Goal: Task Accomplishment & Management: Manage account settings

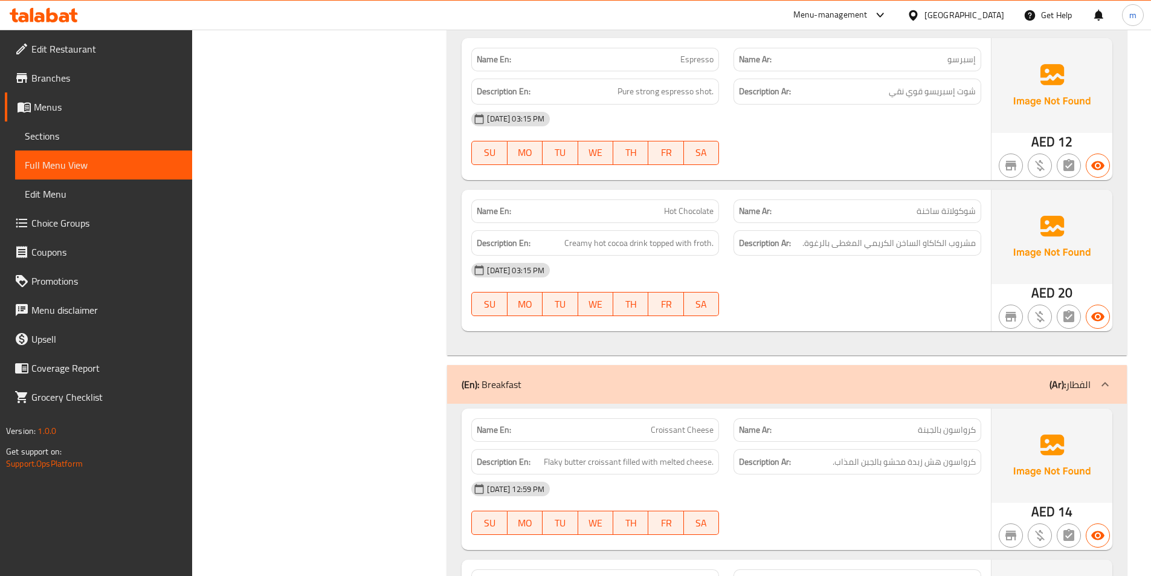
scroll to position [1281, 0]
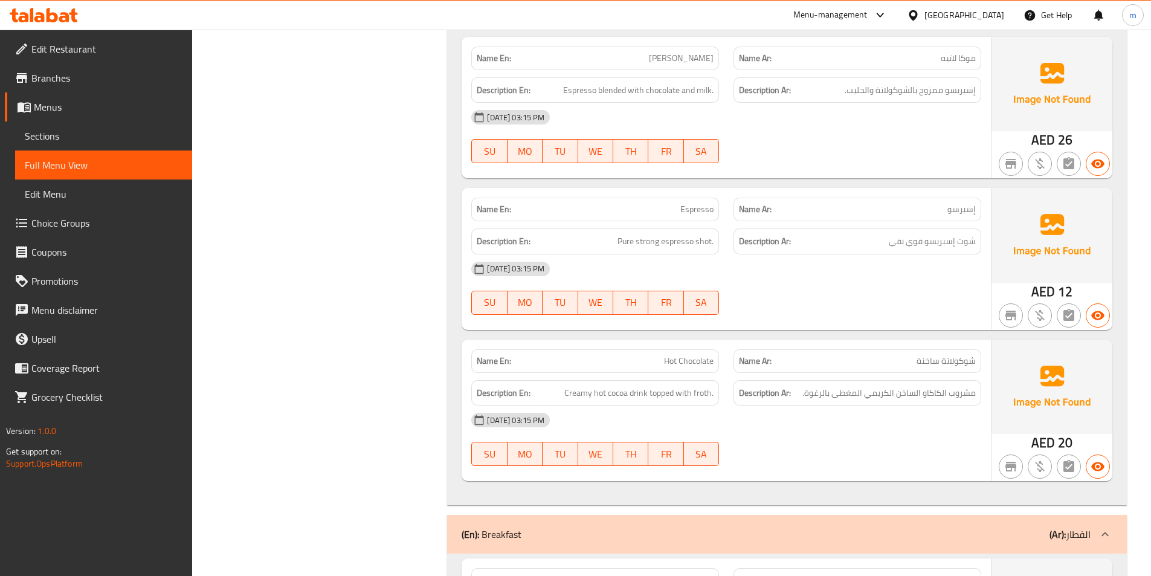
click at [1098, 526] on div at bounding box center [1105, 534] width 29 height 29
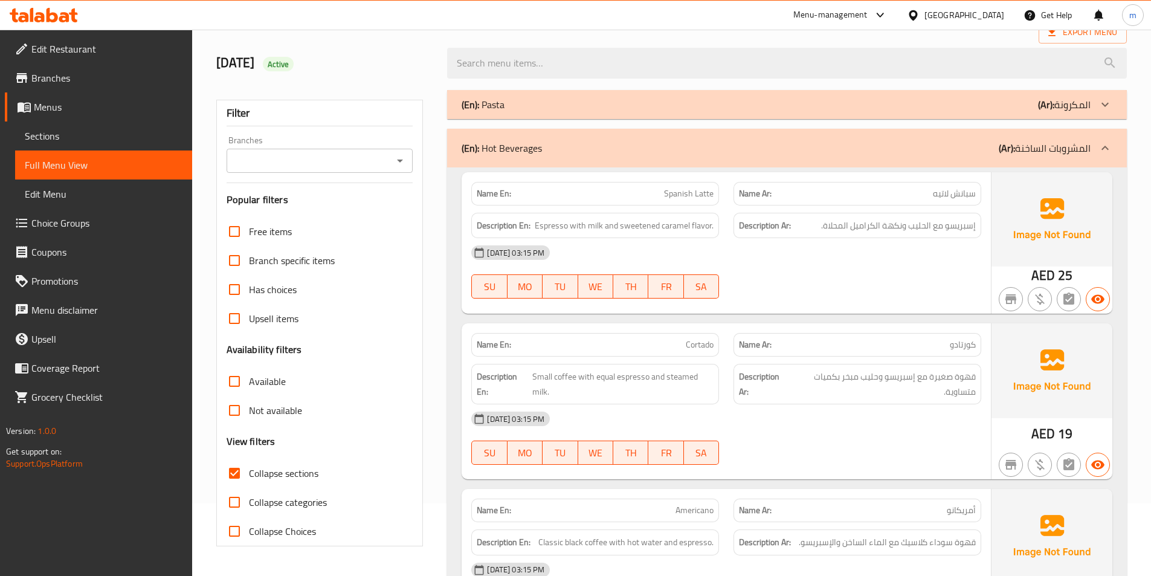
scroll to position [0, 0]
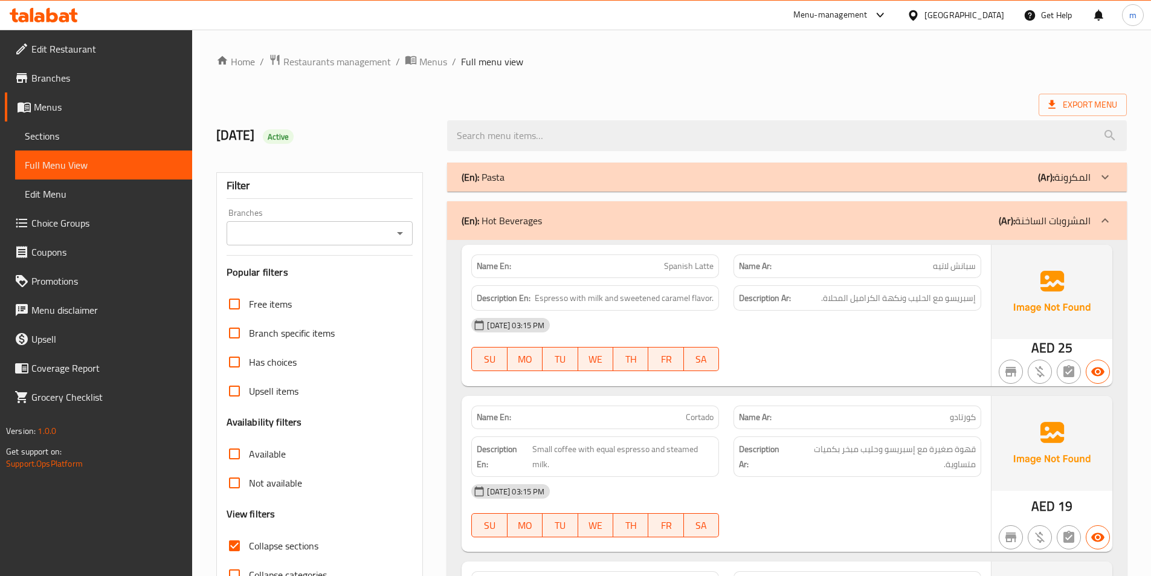
click at [1109, 222] on icon at bounding box center [1105, 220] width 7 height 4
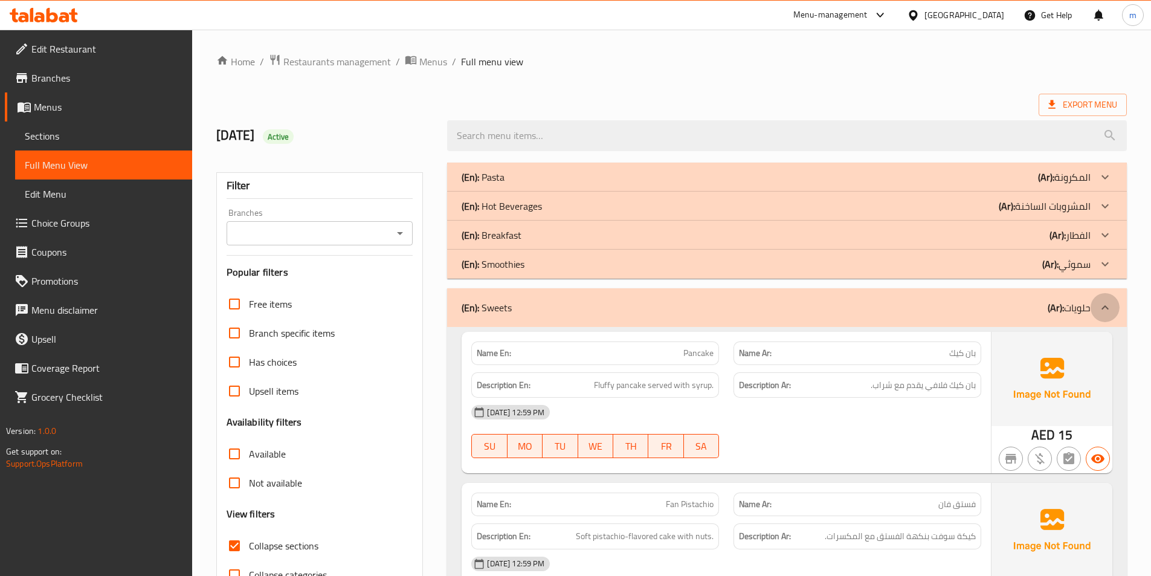
click at [1110, 305] on icon at bounding box center [1105, 307] width 15 height 15
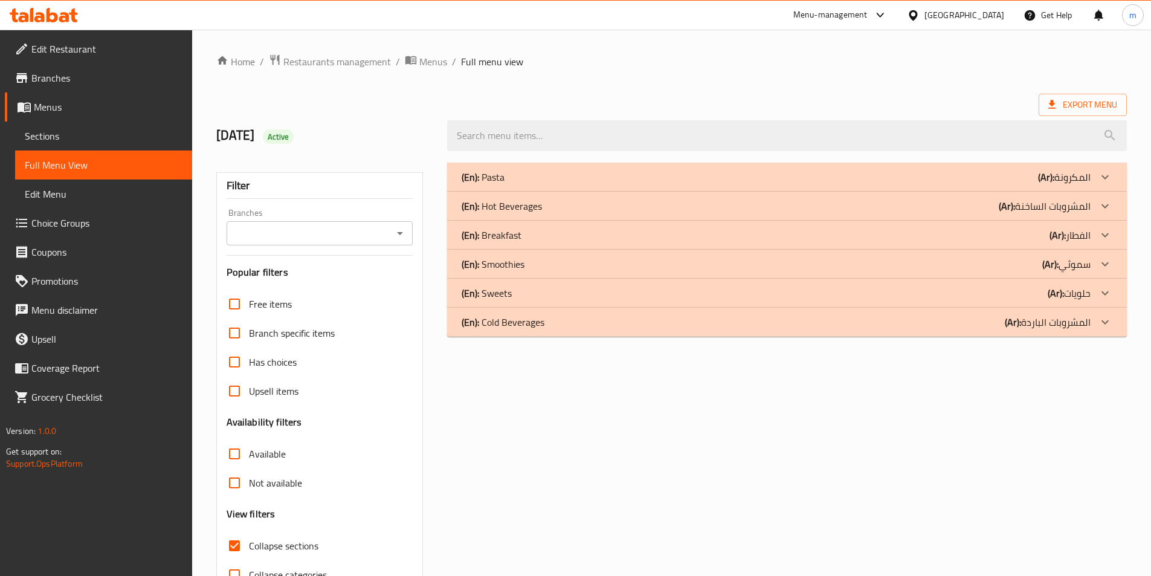
click at [1103, 323] on icon at bounding box center [1105, 322] width 15 height 15
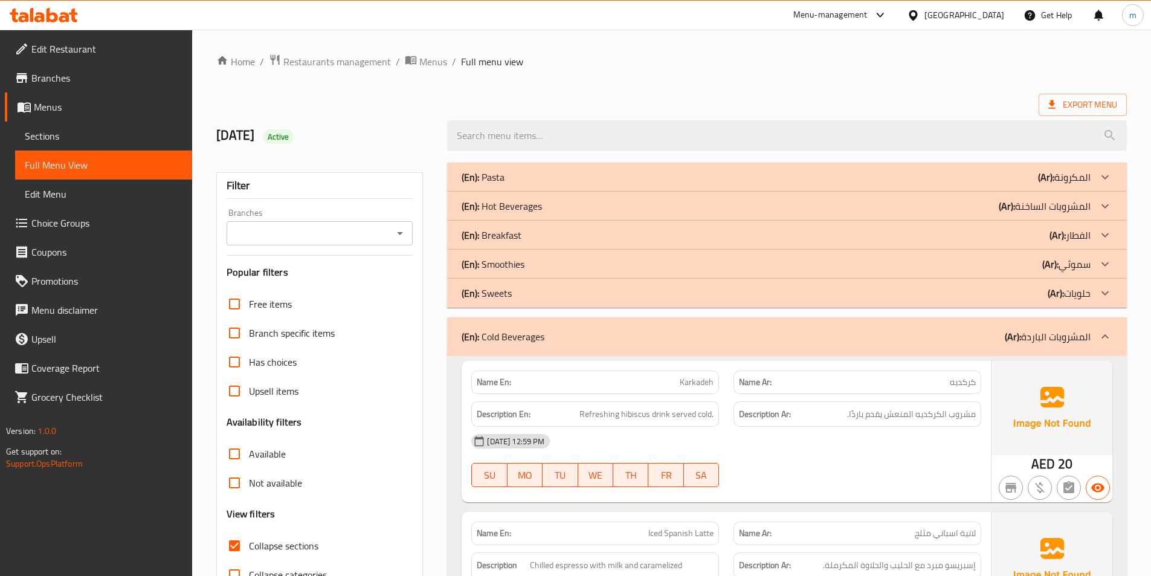
click at [1116, 341] on div at bounding box center [1105, 336] width 29 height 29
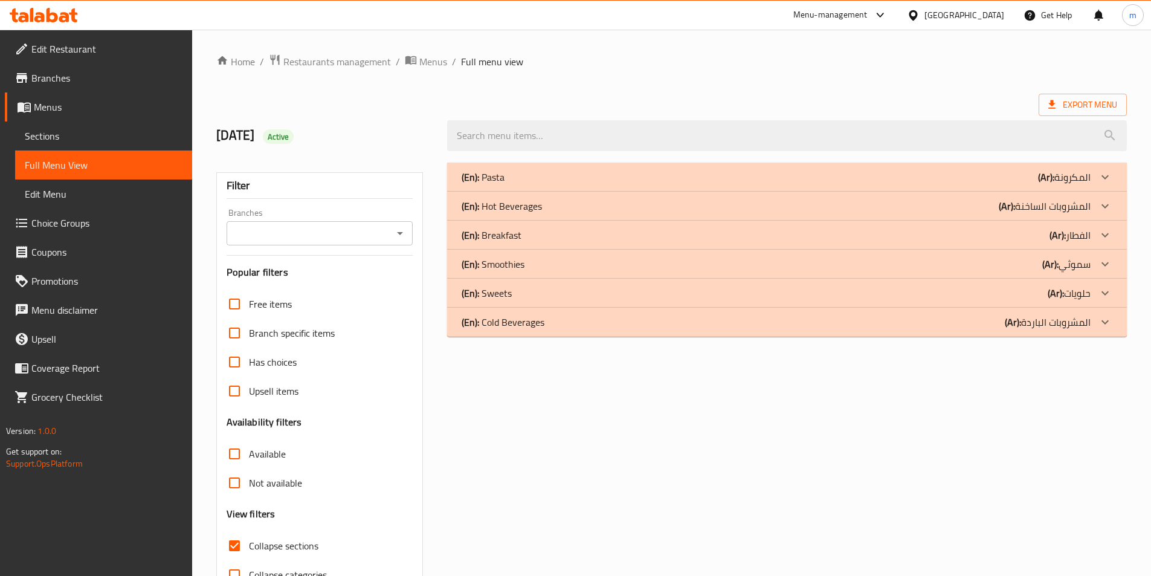
click at [522, 182] on div "(En): Pasta (Ar): المكرونة" at bounding box center [776, 177] width 629 height 15
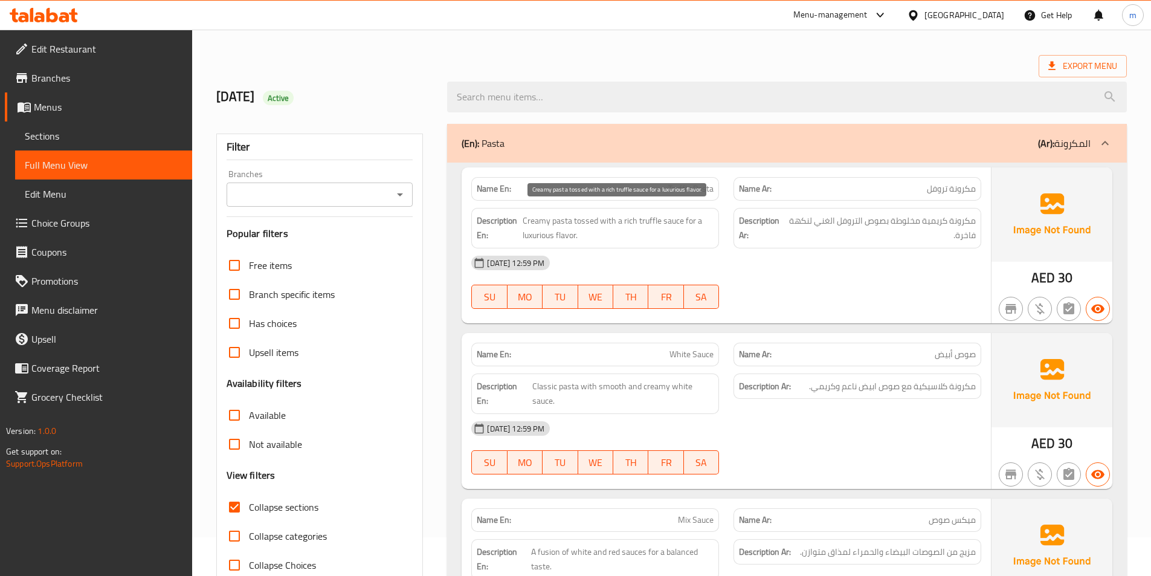
scroll to position [60, 0]
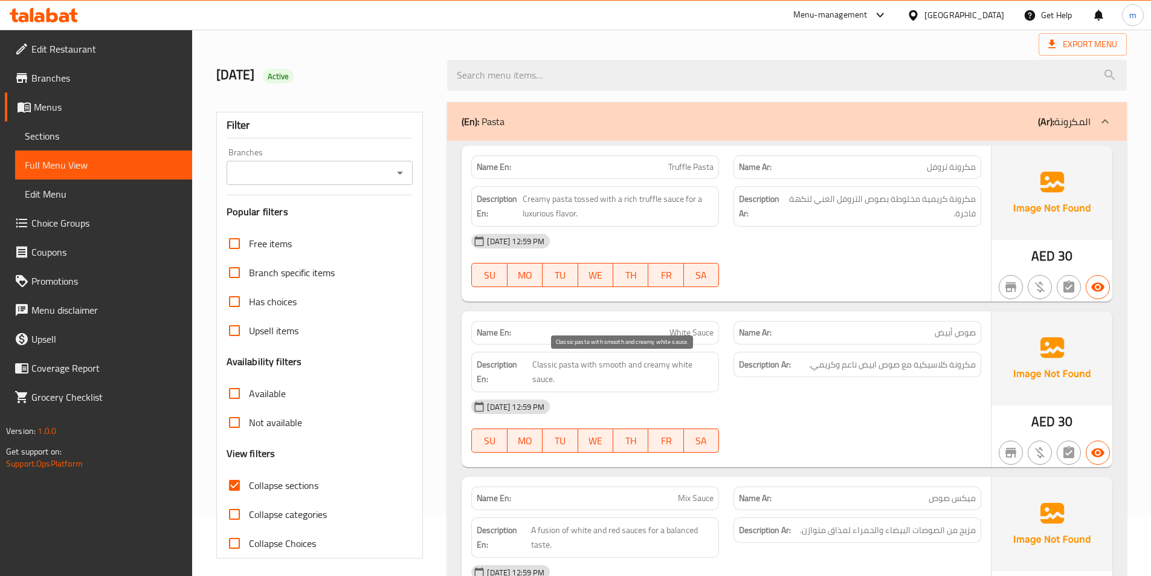
click at [659, 366] on span "Classic pasta with smooth and creamy white sauce." at bounding box center [622, 372] width 181 height 30
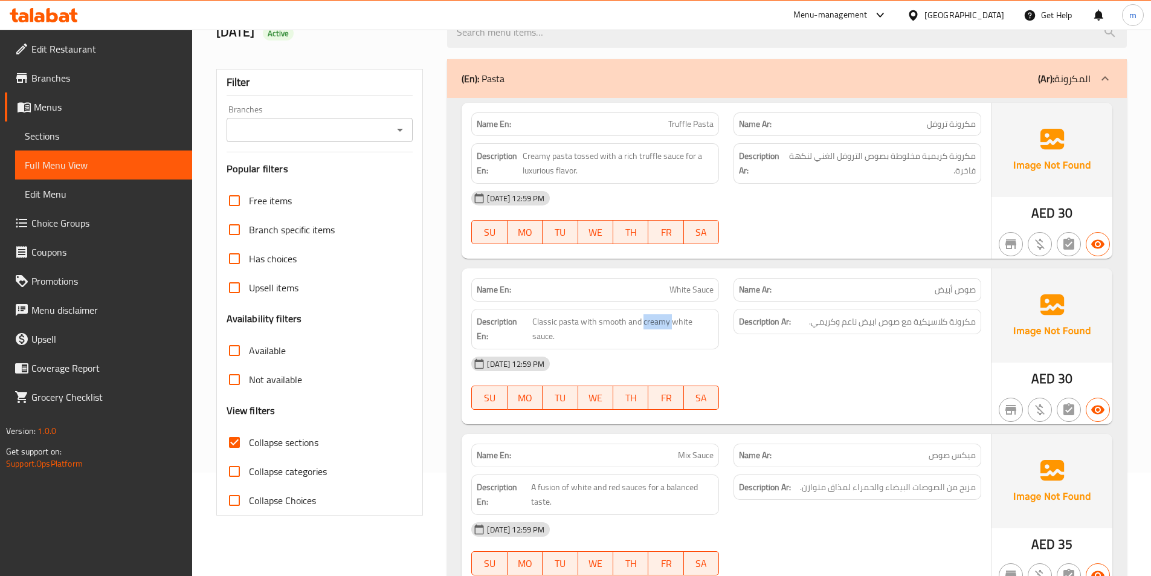
scroll to position [181, 0]
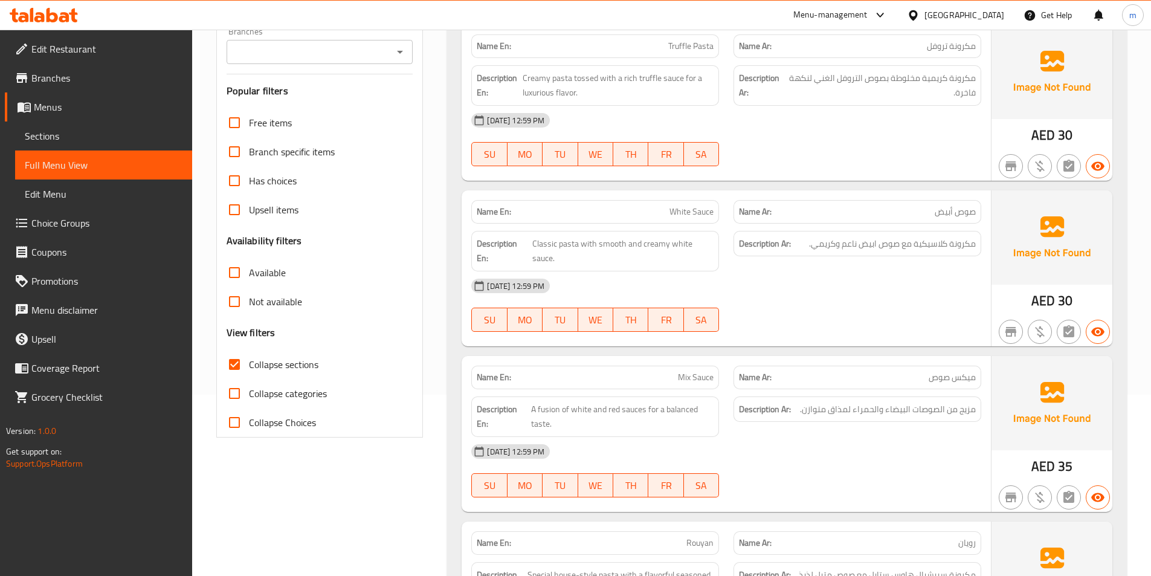
click at [685, 380] on span "Mix Sauce" at bounding box center [696, 377] width 36 height 13
click at [696, 375] on span "Mix Sauce" at bounding box center [696, 377] width 36 height 13
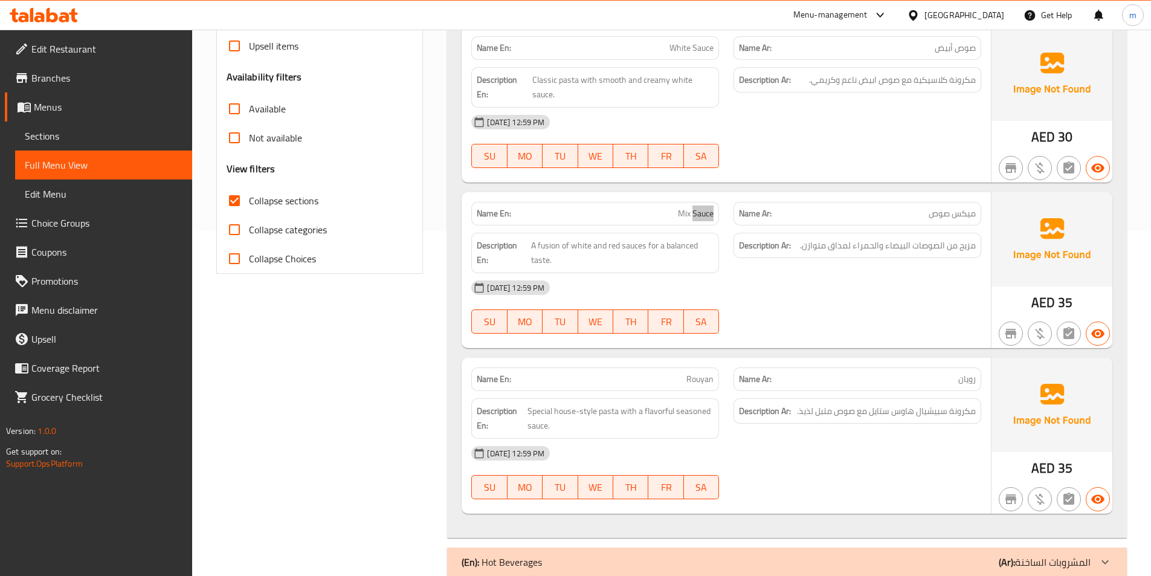
scroll to position [363, 0]
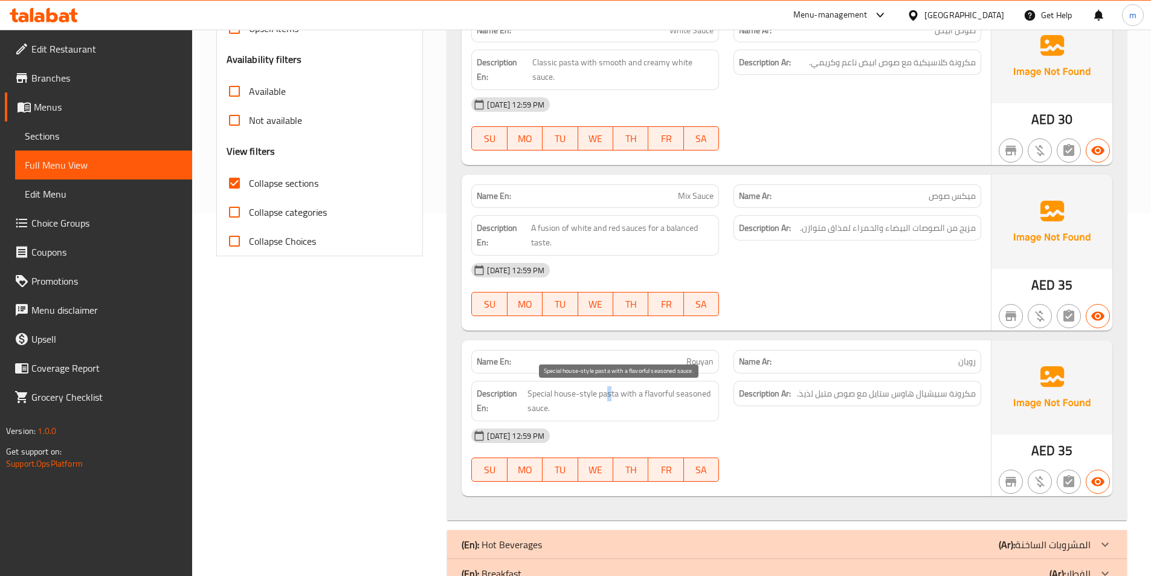
drag, startPoint x: 613, startPoint y: 399, endPoint x: 606, endPoint y: 401, distance: 6.9
click at [607, 401] on span "Special house-style pasta with a flavorful seasoned sauce." at bounding box center [621, 401] width 186 height 30
click at [606, 401] on span "Special house-style pasta with a flavorful seasoned sauce." at bounding box center [621, 401] width 186 height 30
click at [536, 393] on span "Special house-style pasta with a flavorful seasoned sauce." at bounding box center [621, 401] width 186 height 30
click at [562, 394] on span "Special house-style pasta with a flavorful seasoned sauce." at bounding box center [621, 401] width 186 height 30
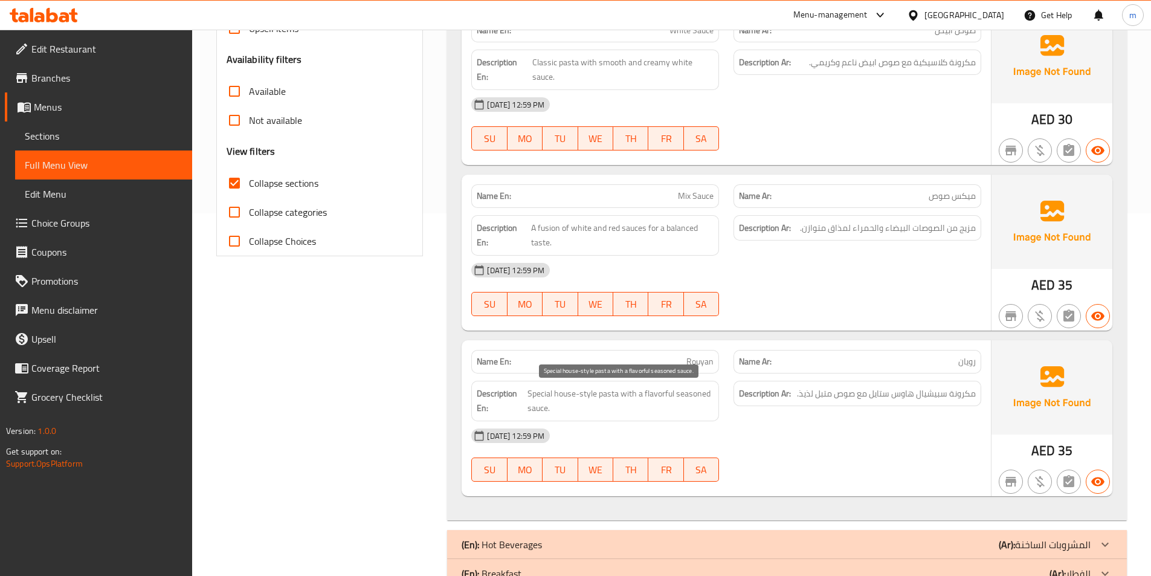
click at [562, 394] on span "Special house-style pasta with a flavorful seasoned sauce." at bounding box center [621, 401] width 186 height 30
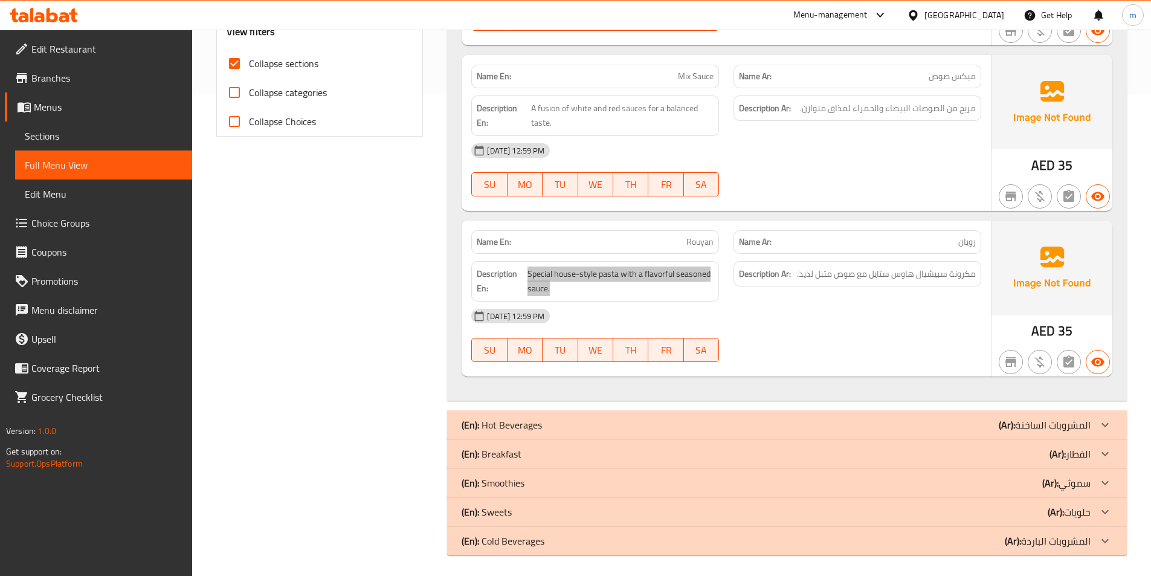
scroll to position [484, 0]
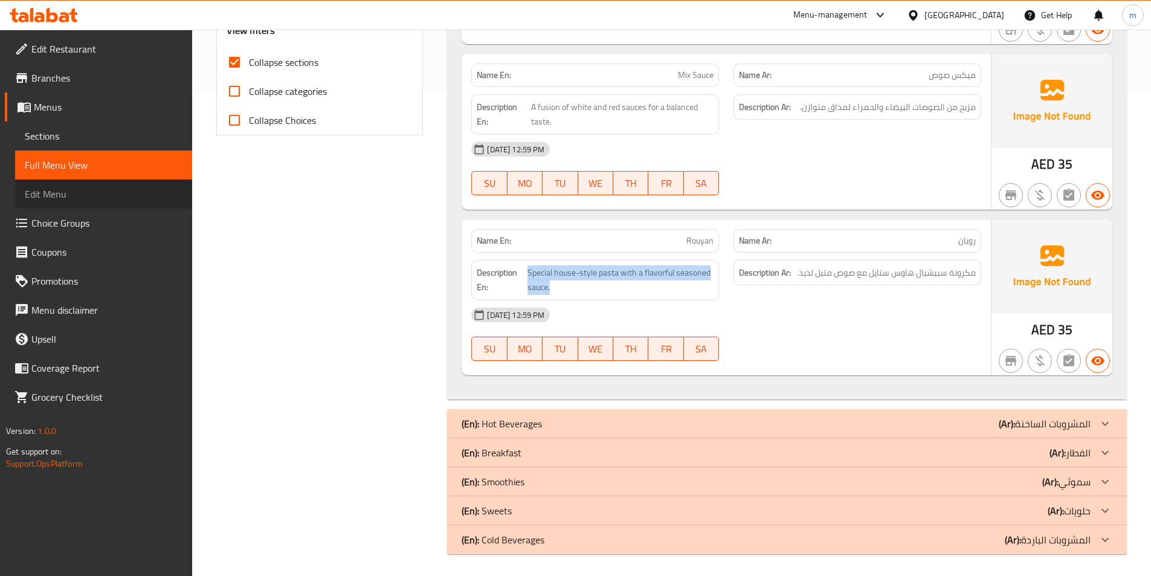
click at [123, 198] on span "Edit Menu" at bounding box center [104, 194] width 158 height 15
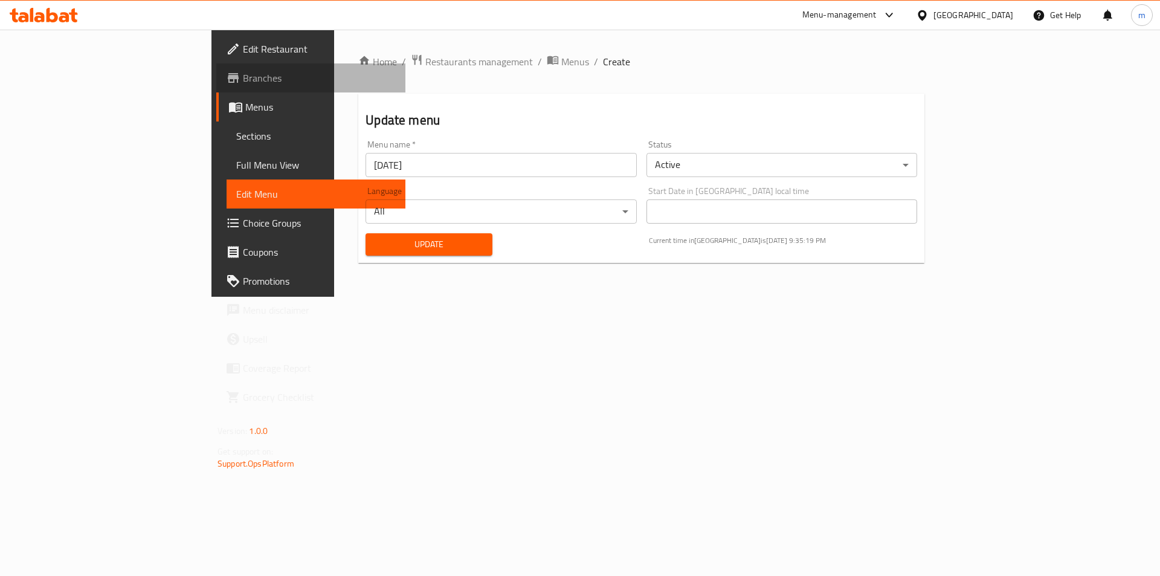
click at [216, 92] on link "Branches" at bounding box center [310, 77] width 189 height 29
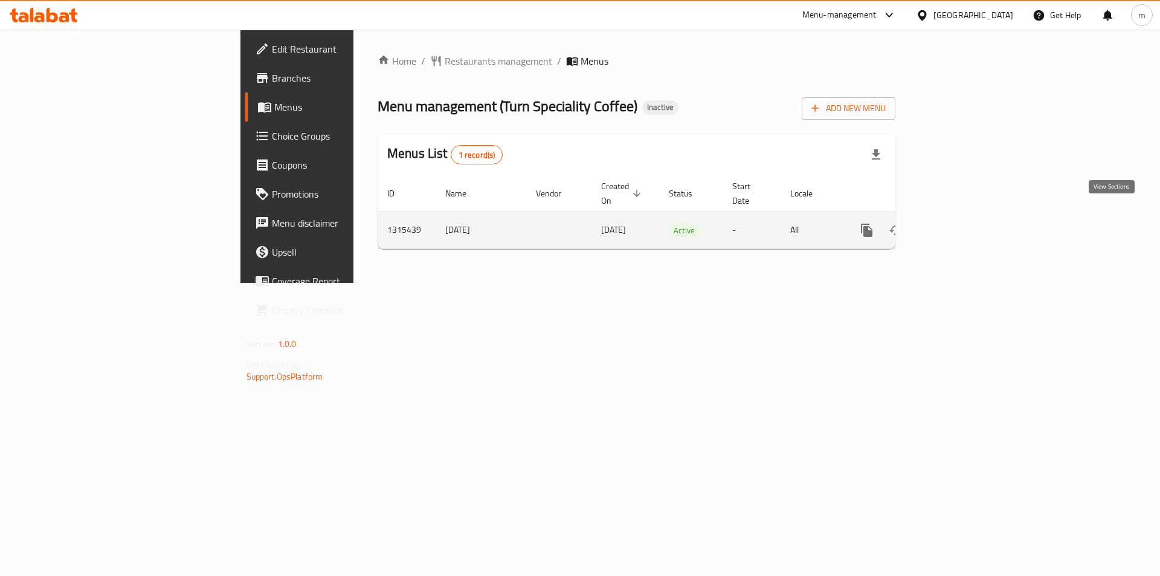
click at [962, 223] on icon "enhanced table" at bounding box center [954, 230] width 15 height 15
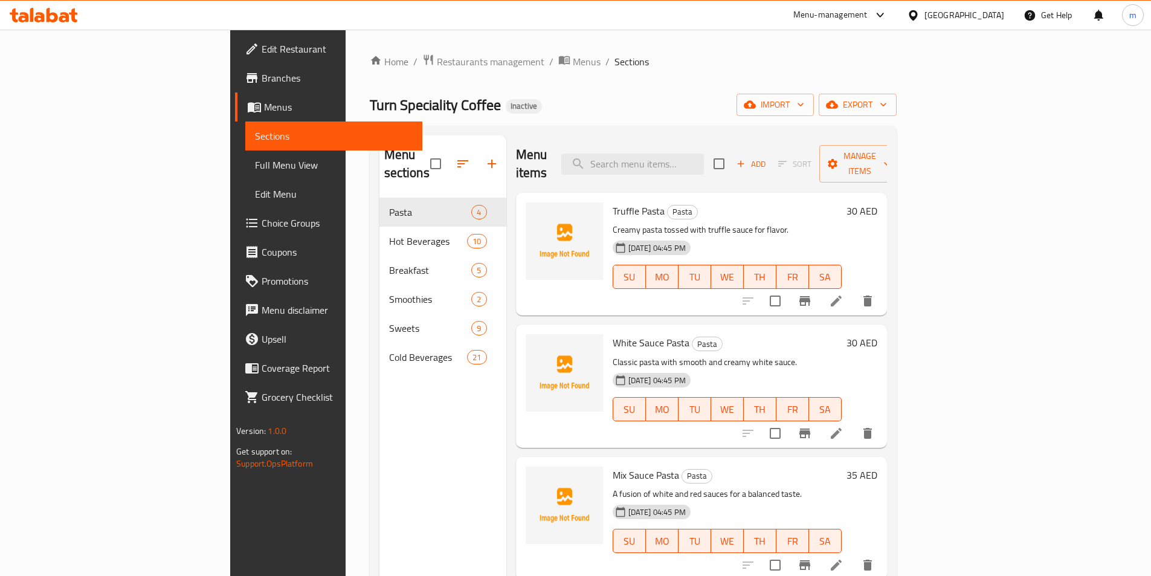
click at [245, 151] on link "Full Menu View" at bounding box center [333, 164] width 177 height 29
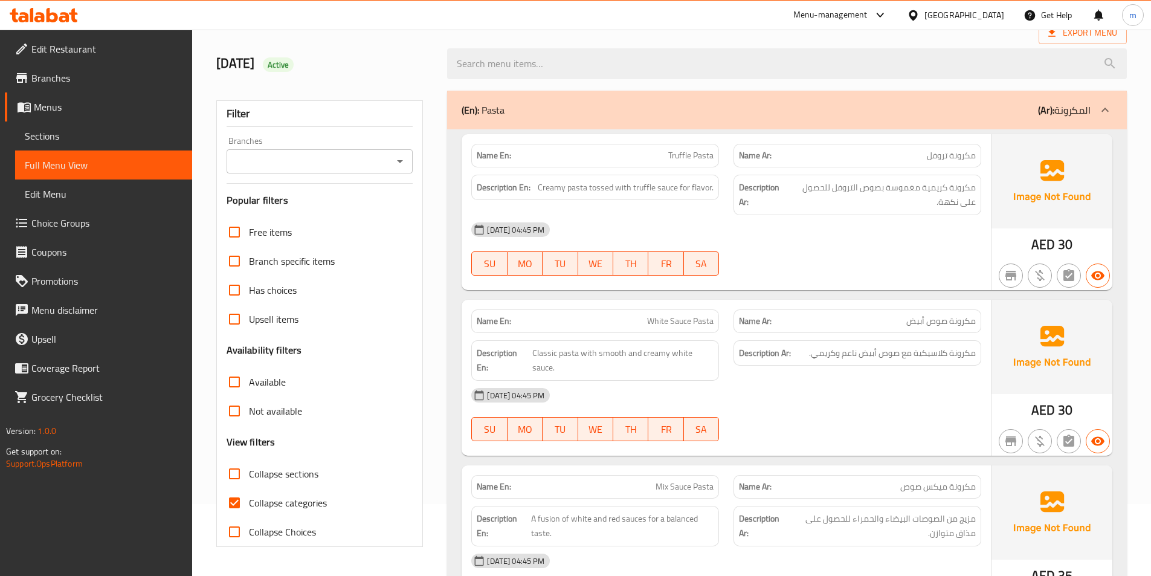
scroll to position [121, 0]
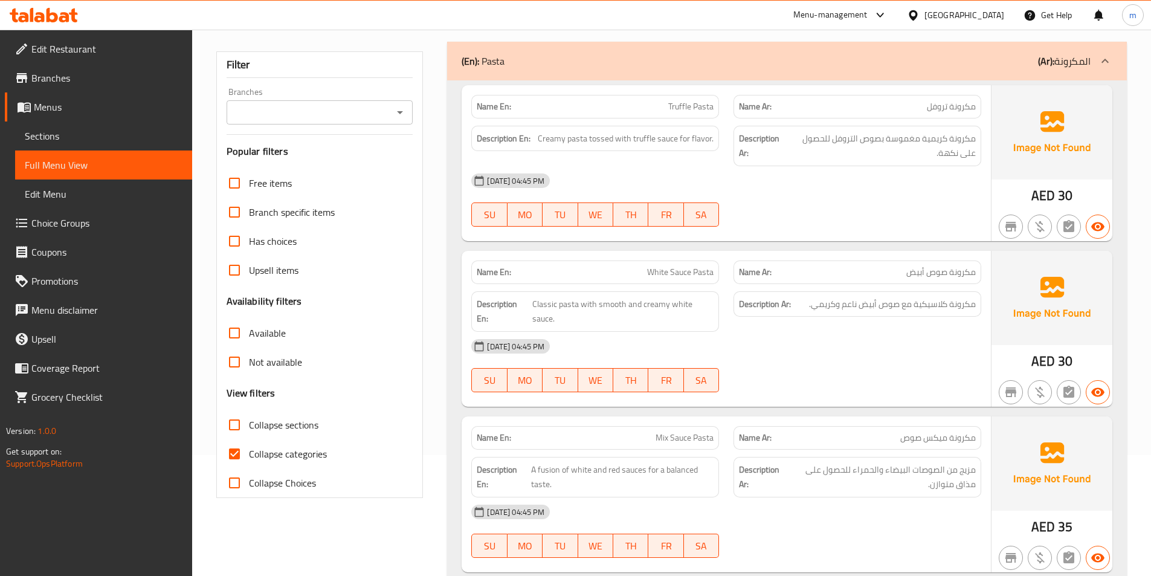
drag, startPoint x: 286, startPoint y: 421, endPoint x: 271, endPoint y: 446, distance: 29.0
click at [286, 422] on span "Collapse sections" at bounding box center [284, 425] width 70 height 15
click at [249, 422] on input "Collapse sections" at bounding box center [234, 424] width 29 height 29
checkbox input "true"
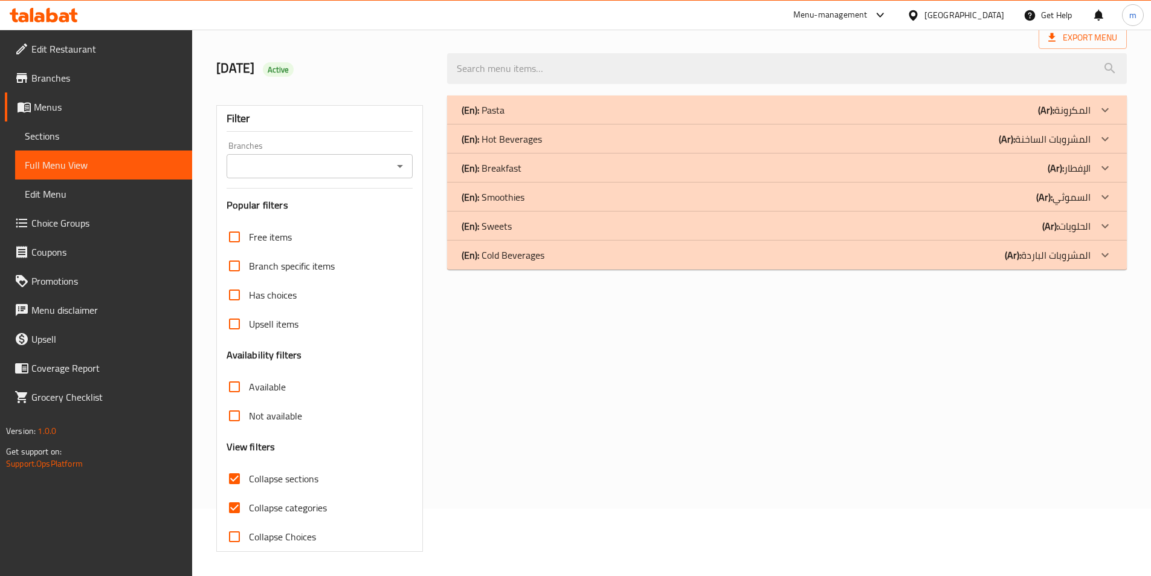
scroll to position [67, 0]
click at [238, 454] on h3 "View filters" at bounding box center [251, 447] width 49 height 14
click at [248, 511] on input "Collapse categories" at bounding box center [234, 507] width 29 height 29
checkbox input "false"
click at [522, 193] on p "(En): Smoothies" at bounding box center [493, 197] width 63 height 15
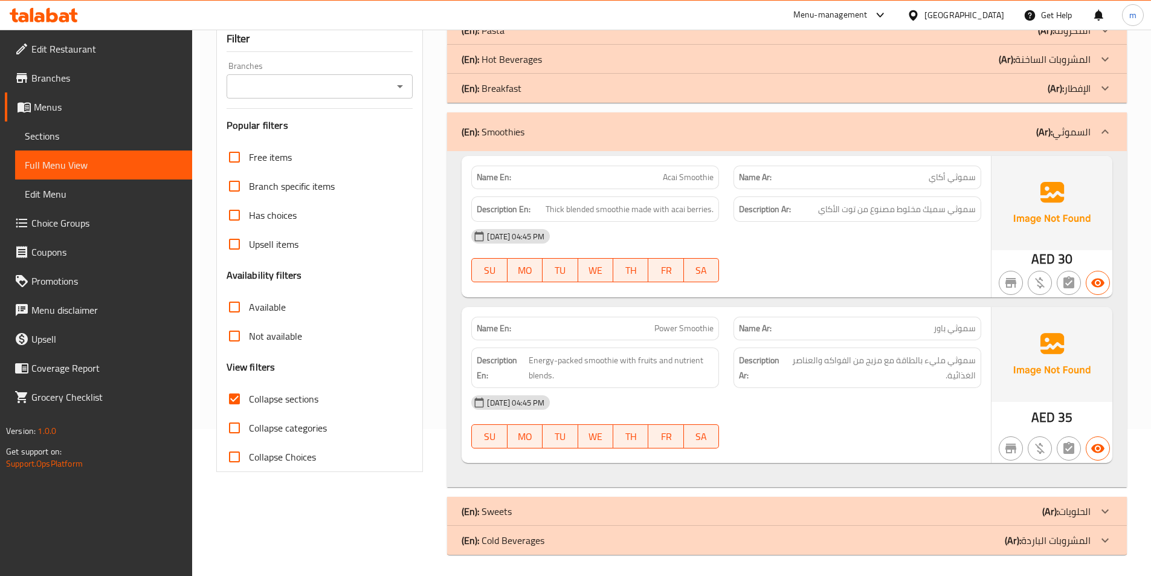
scroll to position [150, 0]
